Goal: Information Seeking & Learning: Learn about a topic

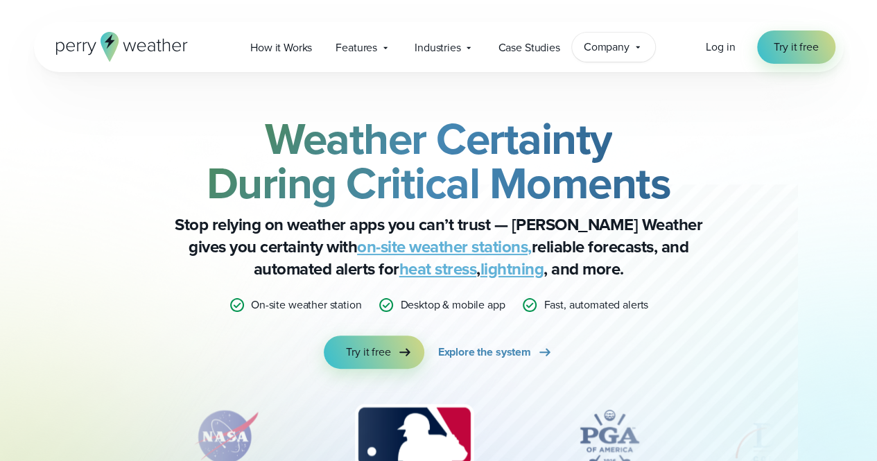
click at [613, 55] on span "Company" at bounding box center [606, 47] width 46 height 17
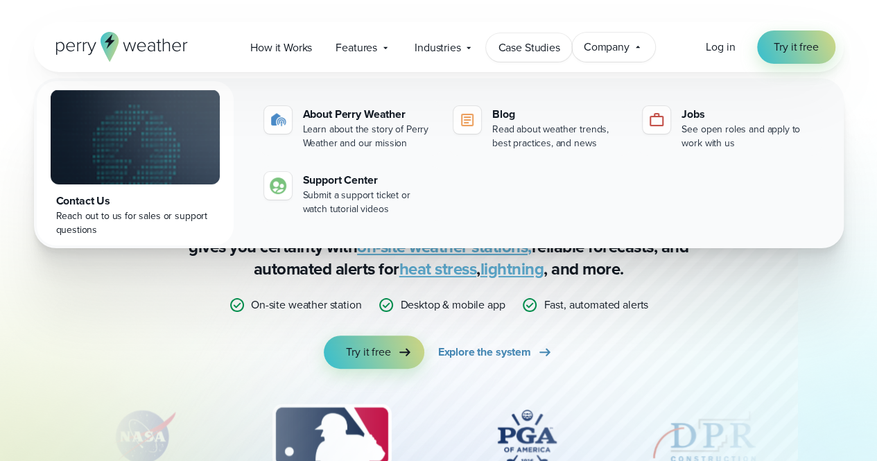
click at [553, 58] on link "Case Studies" at bounding box center [528, 47] width 85 height 28
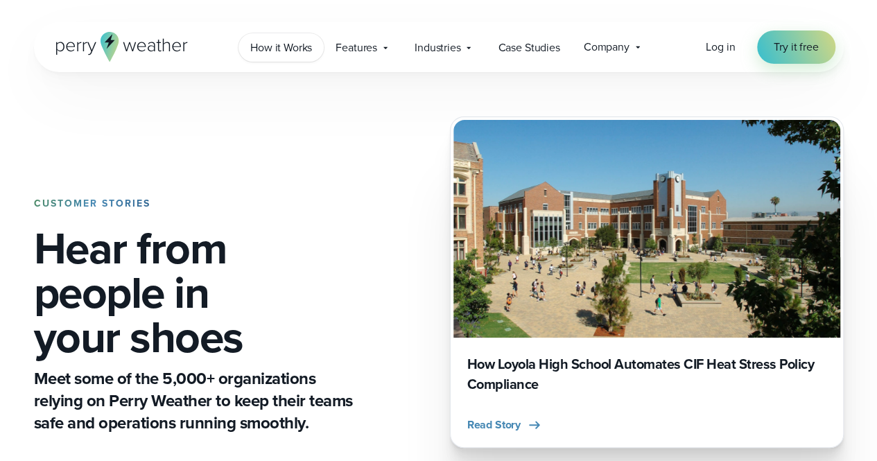
click at [270, 35] on link "How it Works" at bounding box center [280, 47] width 85 height 28
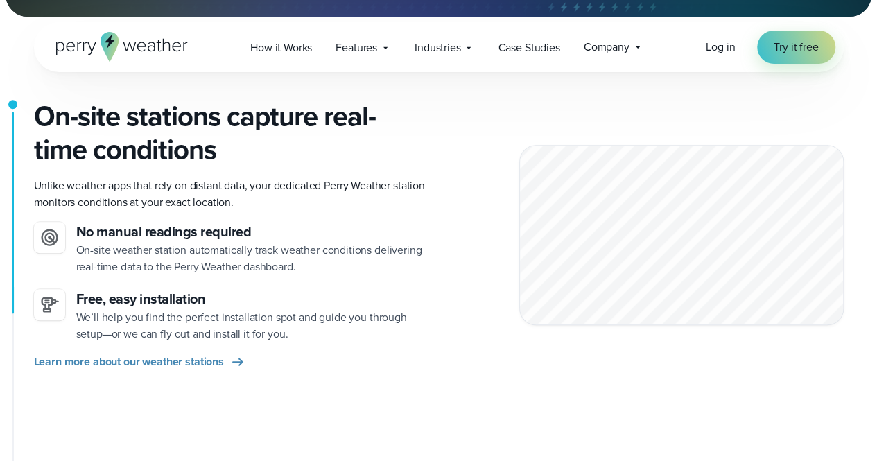
scroll to position [304, 0]
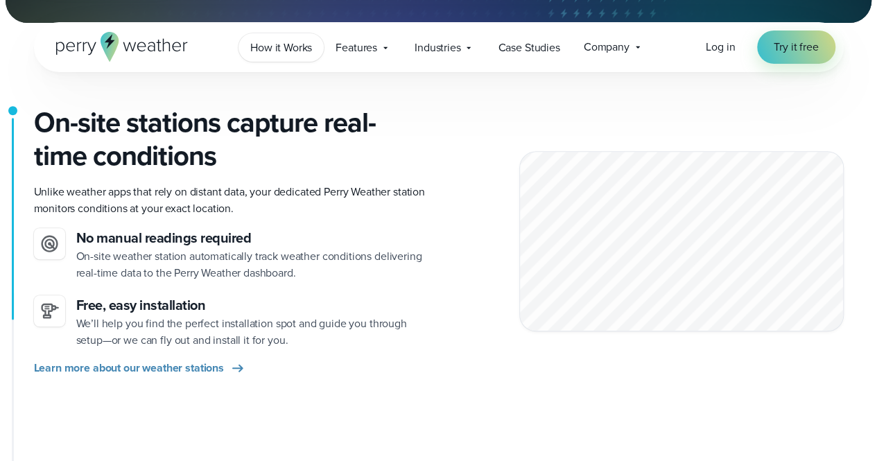
click at [270, 35] on link "How it Works" at bounding box center [280, 47] width 85 height 28
